Goal: Task Accomplishment & Management: Manage account settings

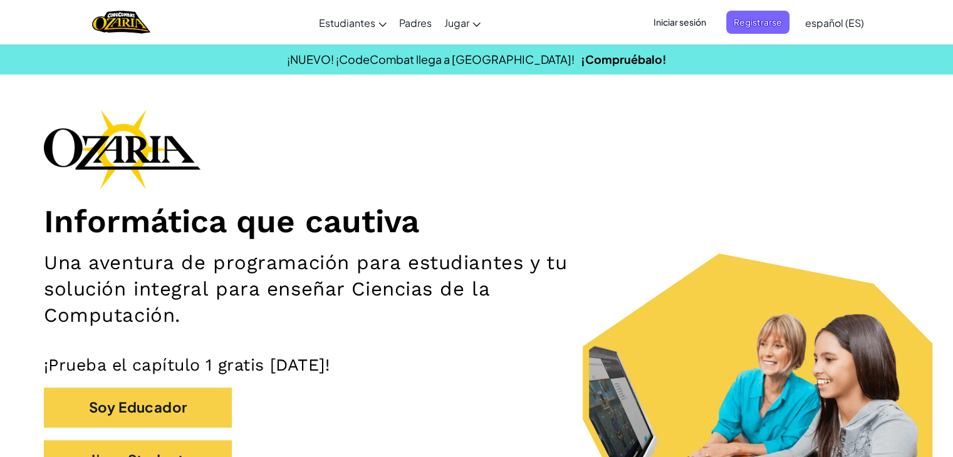
click at [744, 308] on div "Informática que cautiva Una aventura de programación para estudiantes y tu solu…" at bounding box center [476, 300] width 865 height 383
click at [672, 21] on span "Iniciar sesión" at bounding box center [680, 22] width 68 height 23
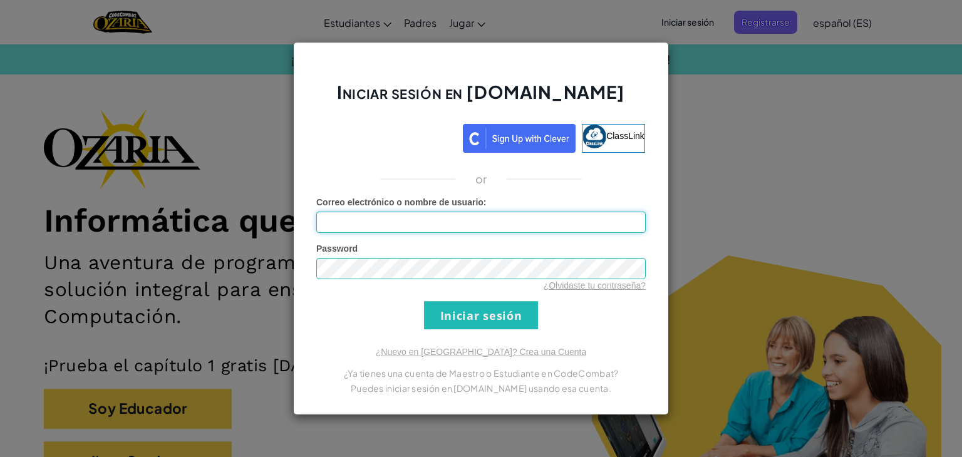
drag, startPoint x: 326, startPoint y: 218, endPoint x: 319, endPoint y: 221, distance: 7.6
click at [319, 221] on input "Correo electrónico o nombre de usuario :" at bounding box center [481, 222] width 330 height 21
type input "[EMAIL_ADDRESS][DOMAIN_NAME]"
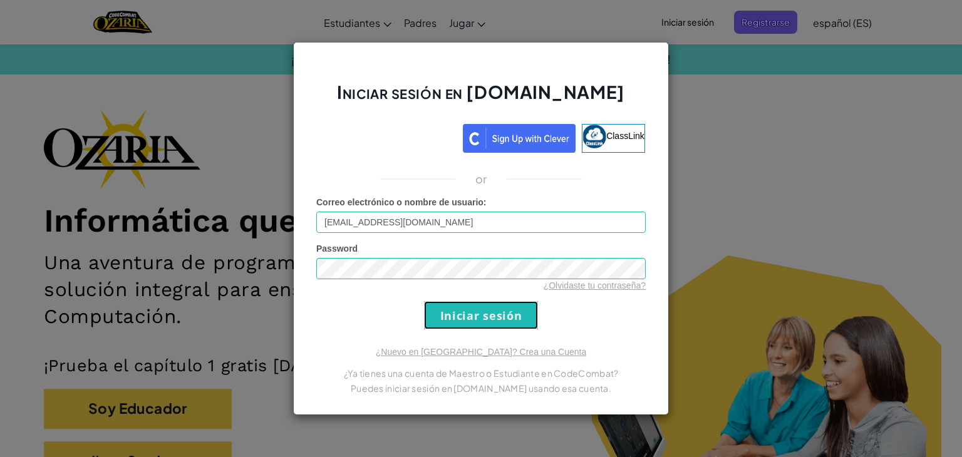
click at [489, 320] on input "Iniciar sesión" at bounding box center [481, 315] width 114 height 28
